Goal: Information Seeking & Learning: Learn about a topic

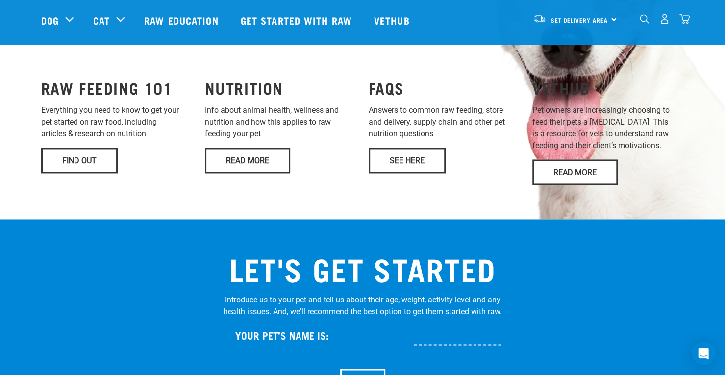
scroll to position [788, 0]
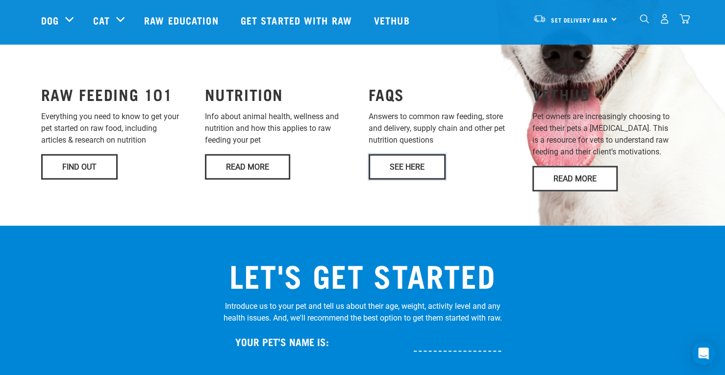
click at [409, 154] on link "See Here" at bounding box center [406, 166] width 77 height 25
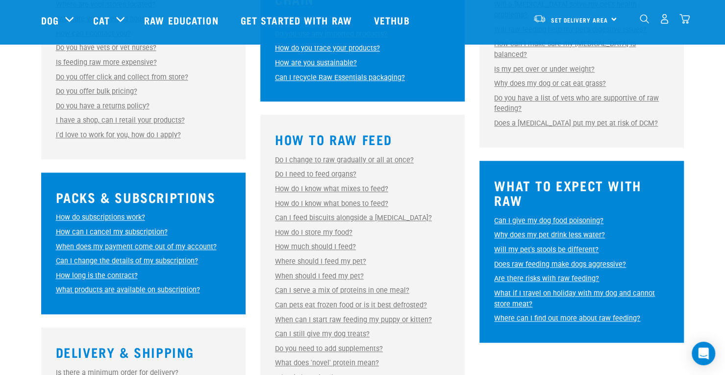
scroll to position [382, 0]
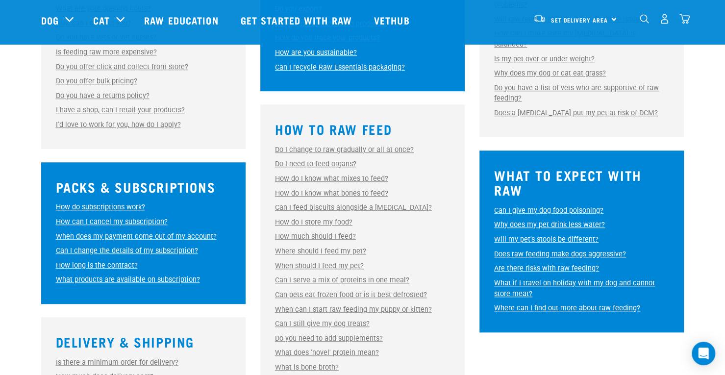
click at [364, 210] on link "Can I feed biscuits alongside a [MEDICAL_DATA]?" at bounding box center [353, 207] width 157 height 8
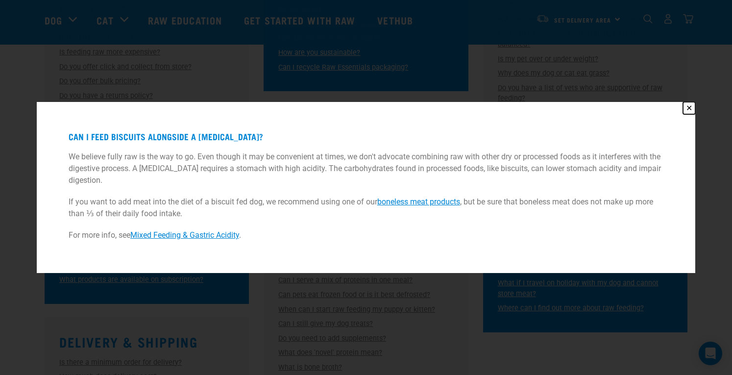
click at [687, 106] on button "✕" at bounding box center [689, 108] width 12 height 12
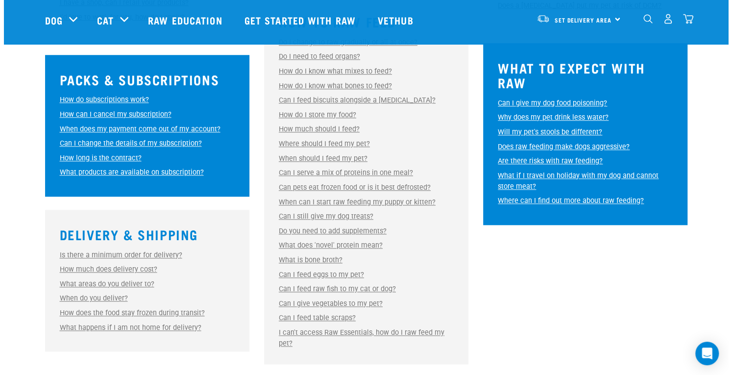
scroll to position [503, 0]
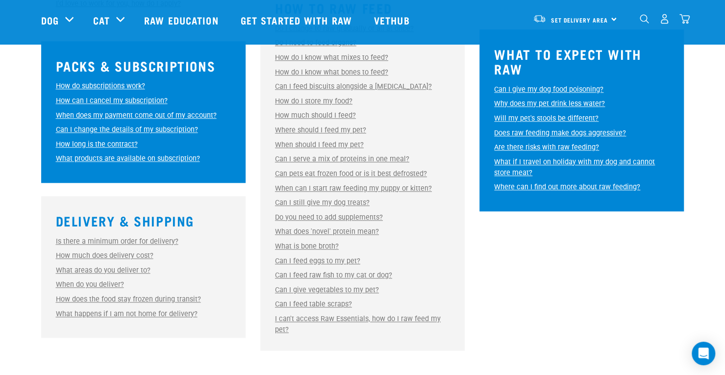
click at [339, 261] on link "Can I feed eggs to my pet?" at bounding box center [317, 261] width 85 height 8
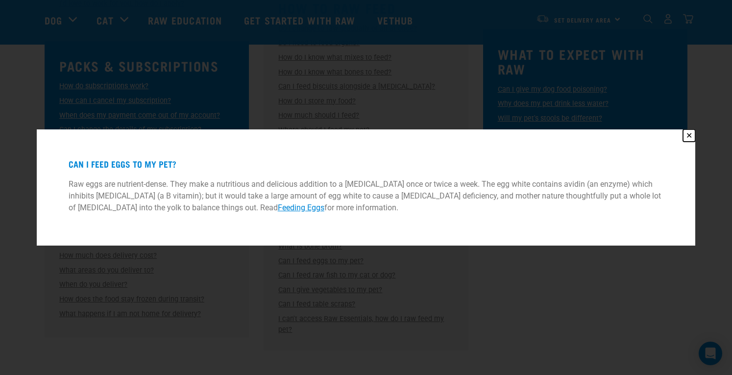
click at [691, 134] on button "✕" at bounding box center [689, 135] width 12 height 12
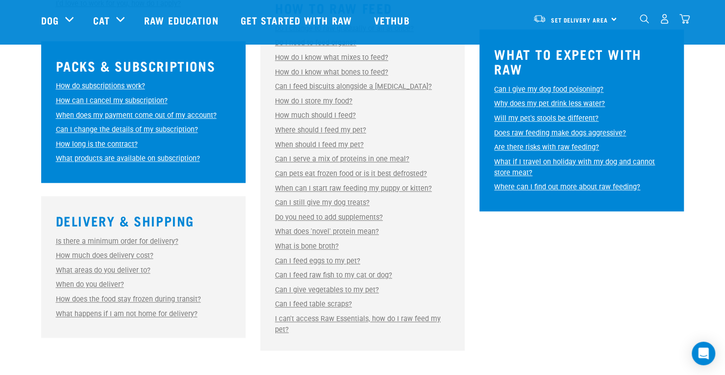
click at [343, 291] on link "Can I give vegetables to my pet?" at bounding box center [327, 290] width 104 height 8
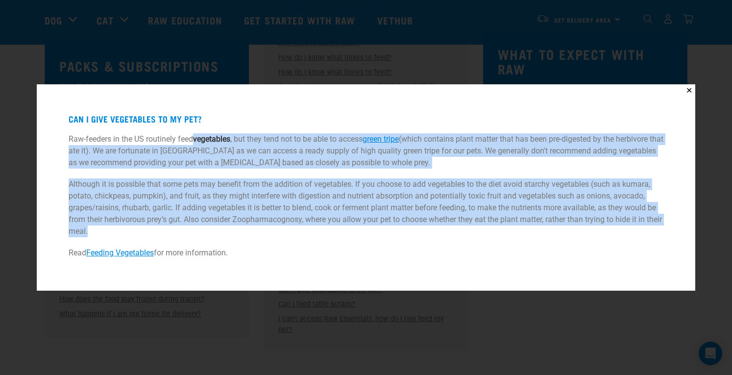
drag, startPoint x: 193, startPoint y: 139, endPoint x: 353, endPoint y: 237, distance: 187.8
click at [353, 237] on div "Can I give vegetables to my pet? Raw-feeders in the US routinely feed vegetable…" at bounding box center [366, 188] width 634 height 182
copy div "vegetables , but they tend not to be able to access green tripe (which contains…"
click at [151, 255] on link "Feeding Vegetables" at bounding box center [120, 252] width 68 height 9
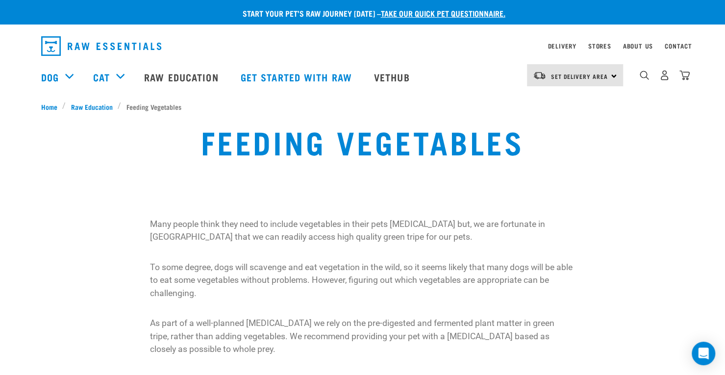
click at [157, 233] on p "Many people think they need to include vegetables in their pets raw diet but, w…" at bounding box center [362, 231] width 425 height 26
click at [154, 222] on p "Many people think they need to include vegetables in their pets raw diet but, w…" at bounding box center [362, 231] width 425 height 26
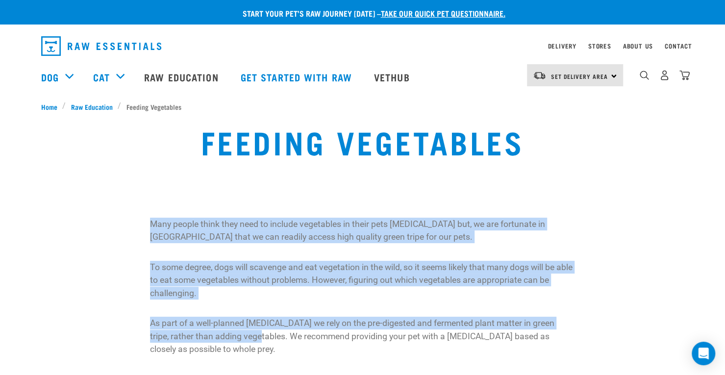
drag, startPoint x: 151, startPoint y: 222, endPoint x: 239, endPoint y: 333, distance: 140.9
click at [239, 333] on div "Many people think they need to include vegetables in their pets raw diet but, w…" at bounding box center [362, 287] width 425 height 138
copy div "Many people think they need to include vegetables in their pets raw diet but, w…"
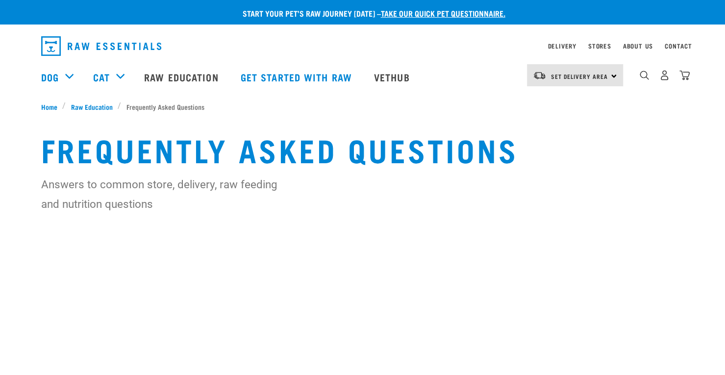
click at [218, 168] on div "Frequently Asked Questions Answers to common store, delivery, raw feeding and n…" at bounding box center [362, 172] width 658 height 82
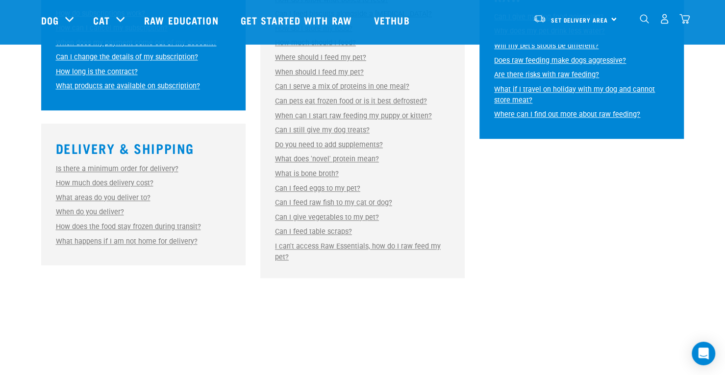
click at [327, 75] on link "When should I feed my pet?" at bounding box center [319, 72] width 89 height 8
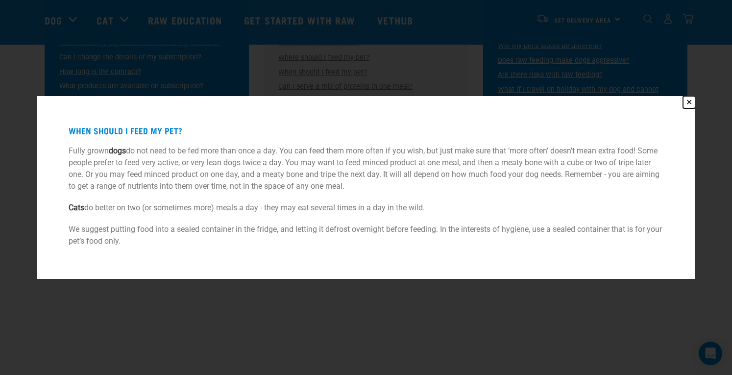
click at [692, 101] on button "✕" at bounding box center [689, 102] width 12 height 12
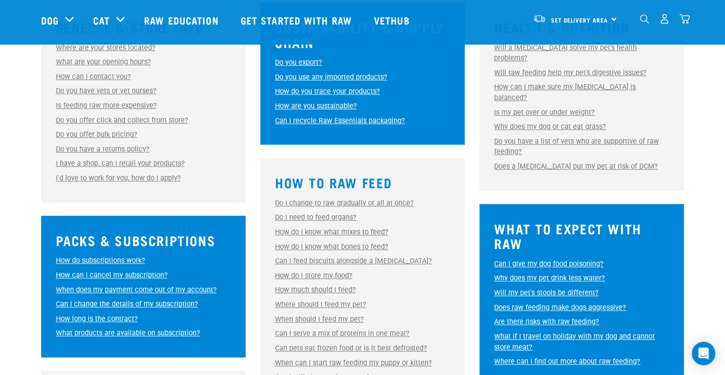
scroll to position [319, 0]
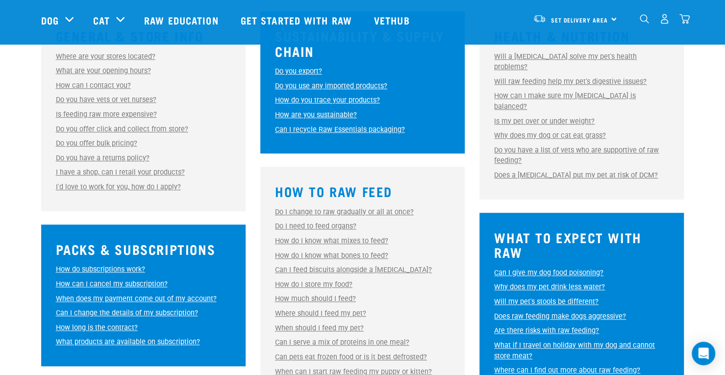
click at [591, 131] on link "Why does my dog or cat eat grass?" at bounding box center [550, 135] width 112 height 8
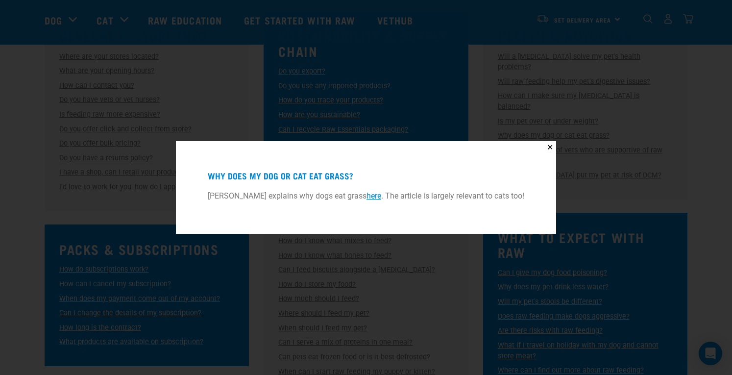
click at [372, 197] on link "here" at bounding box center [373, 195] width 15 height 9
click at [550, 147] on button "✕" at bounding box center [550, 147] width 12 height 12
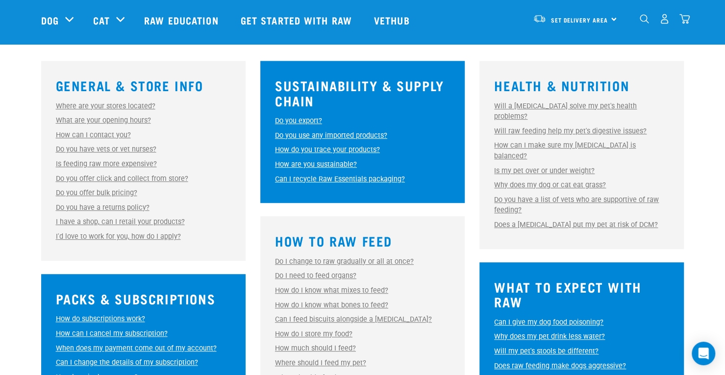
scroll to position [260, 0]
